Goal: Check status: Check status

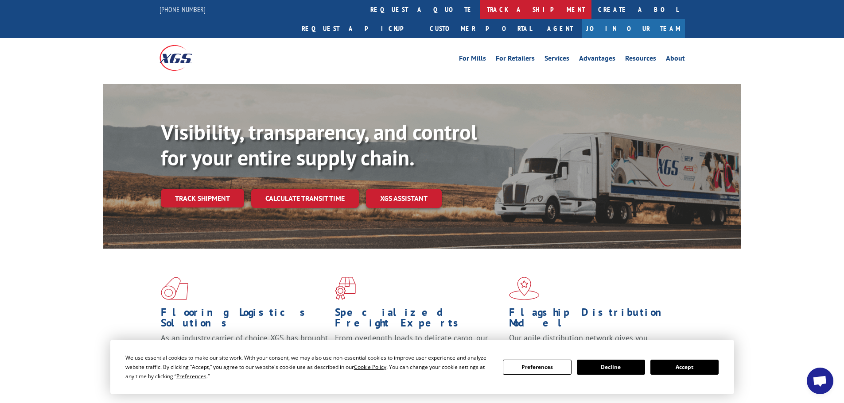
click at [480, 9] on link "track a shipment" at bounding box center [535, 9] width 111 height 19
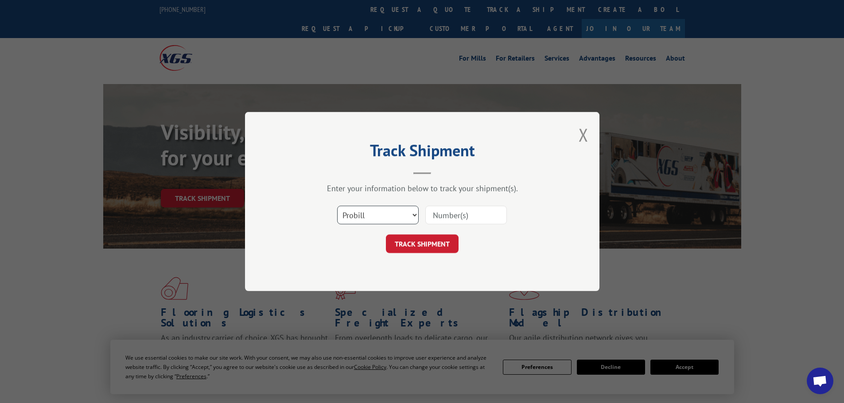
click at [383, 216] on select "Select category... Probill BOL PO" at bounding box center [377, 215] width 81 height 19
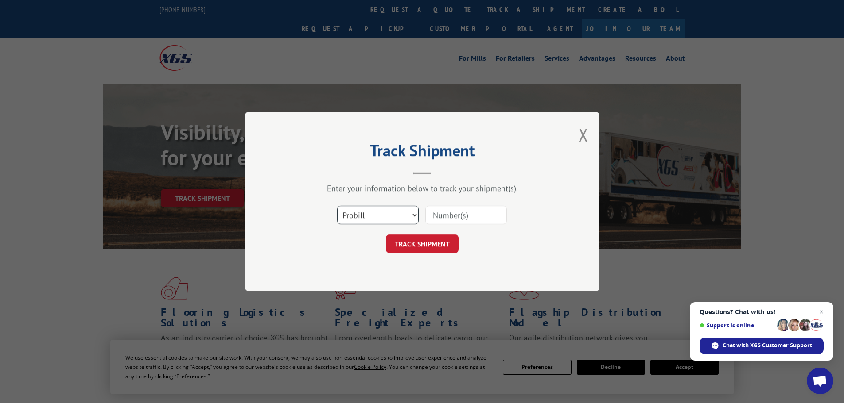
select select "bol"
click at [337, 206] on select "Select category... Probill BOL PO" at bounding box center [377, 215] width 81 height 19
click at [449, 221] on input at bounding box center [465, 215] width 81 height 19
type input "363599"
click at [413, 249] on button "TRACK SHIPMENT" at bounding box center [422, 244] width 73 height 19
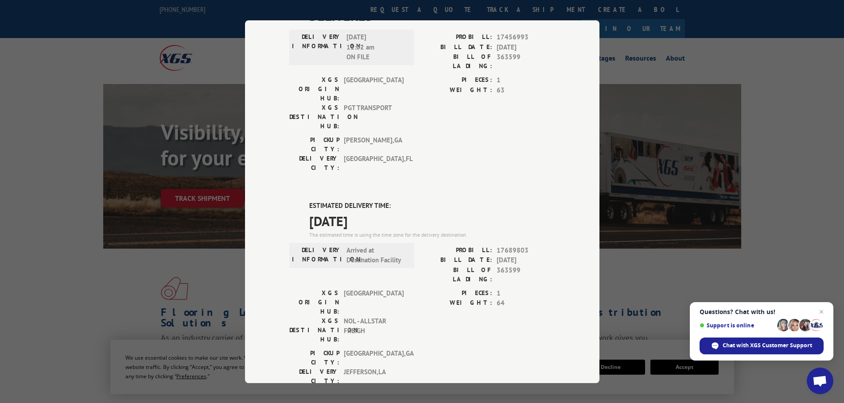
scroll to position [266, 0]
